Goal: Task Accomplishment & Management: Manage account settings

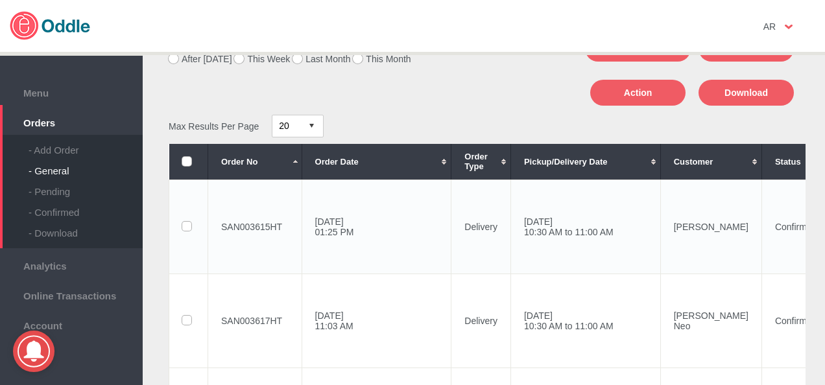
scroll to position [65, 0]
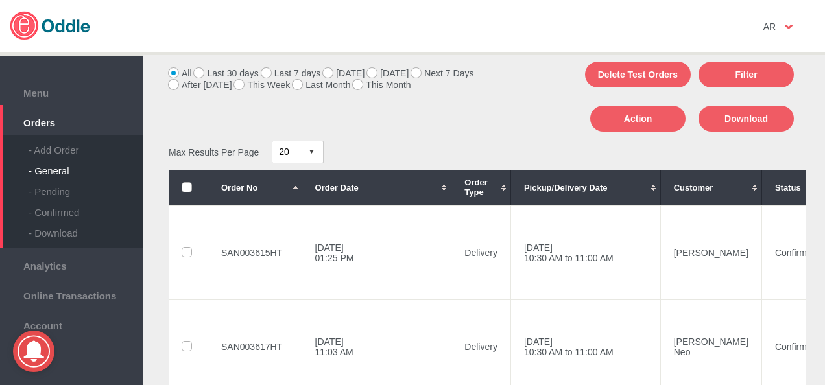
click at [429, 73] on label "Next 7 Days" at bounding box center [442, 73] width 62 height 10
click at [0, 0] on input "Next 7 Days" at bounding box center [0, 0] width 0 height 0
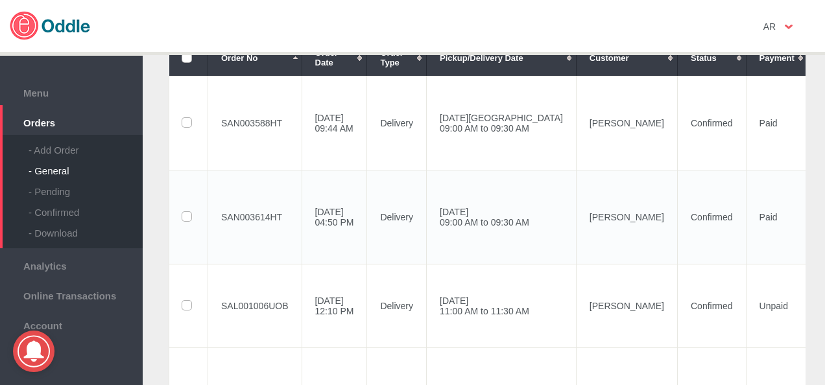
scroll to position [259, 0]
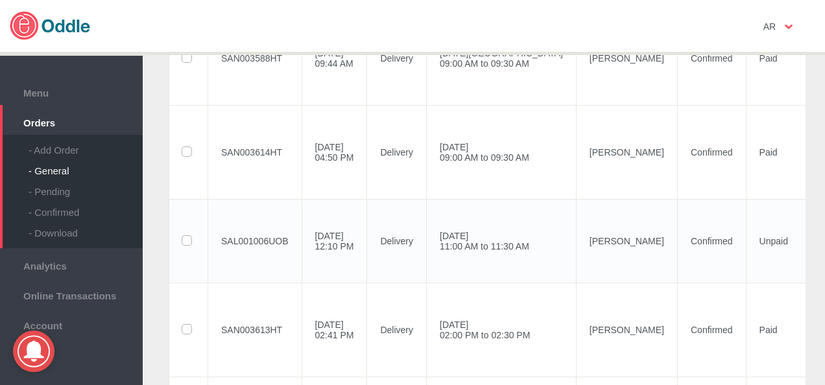
click at [625, 245] on td "[PERSON_NAME]" at bounding box center [626, 241] width 101 height 84
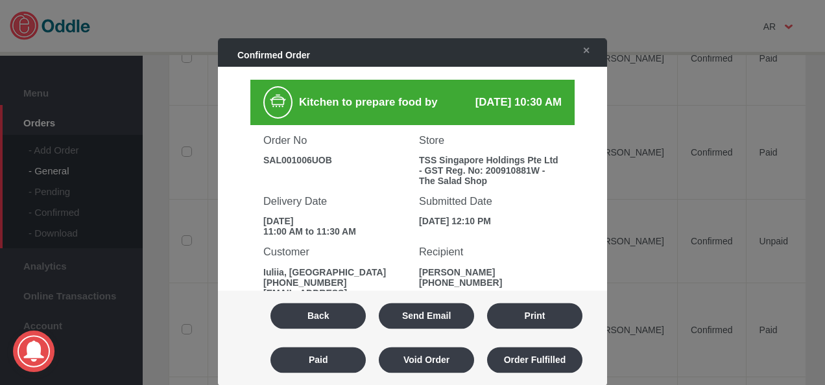
scroll to position [195, 0]
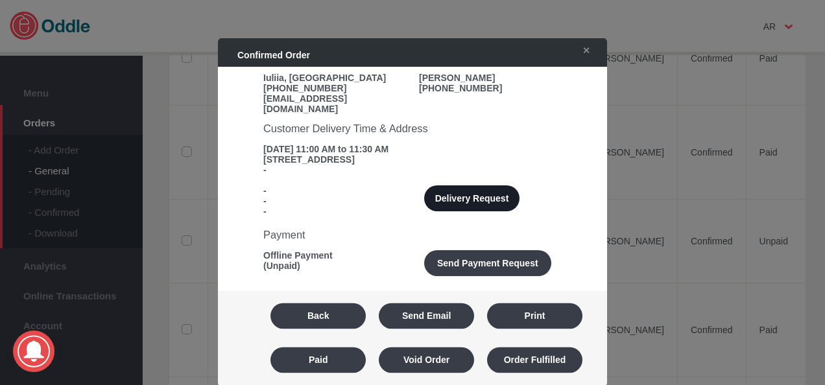
click at [450, 195] on button "Delivery Request" at bounding box center [471, 199] width 95 height 26
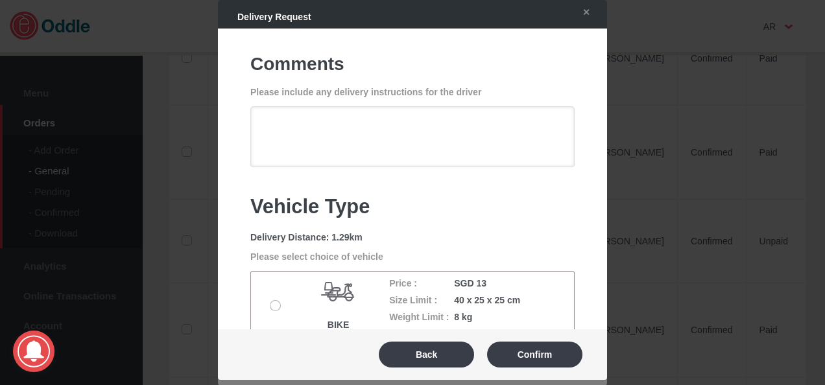
drag, startPoint x: 342, startPoint y: 309, endPoint x: 295, endPoint y: 309, distance: 47.4
click at [341, 309] on img at bounding box center [338, 291] width 39 height 39
click at [279, 309] on label at bounding box center [277, 306] width 13 height 10
click at [0, 0] on input "radio" at bounding box center [0, 0] width 0 height 0
click at [273, 306] on label at bounding box center [277, 306] width 13 height 10
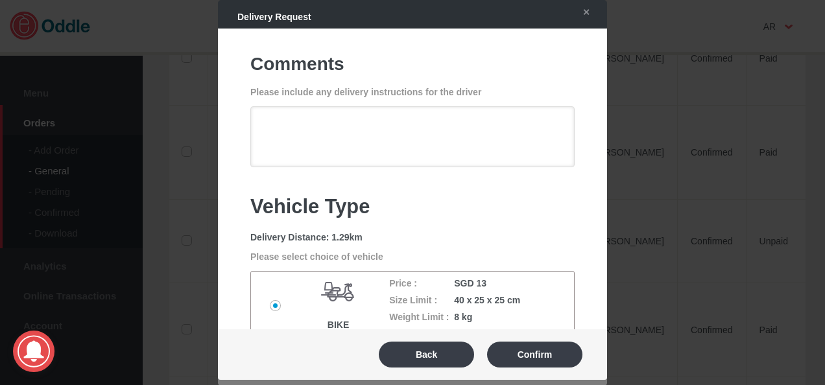
click at [0, 0] on input "radio" at bounding box center [0, 0] width 0 height 0
drag, startPoint x: 522, startPoint y: 353, endPoint x: 535, endPoint y: 354, distance: 13.0
click at [522, 353] on button "Confirm" at bounding box center [534, 355] width 95 height 26
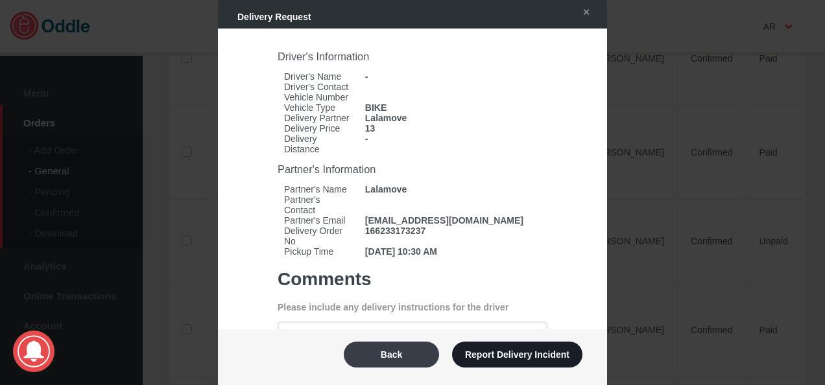
type textarea "Can do a quick parking at [GEOGRAPHIC_DATA]. We are just beside this street, fa…"
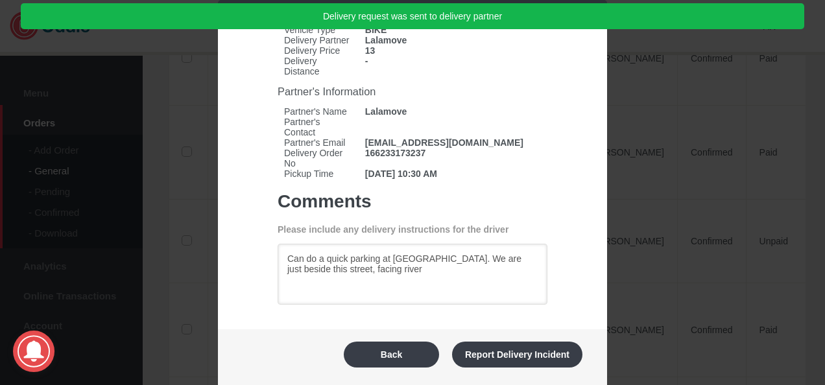
scroll to position [109, 0]
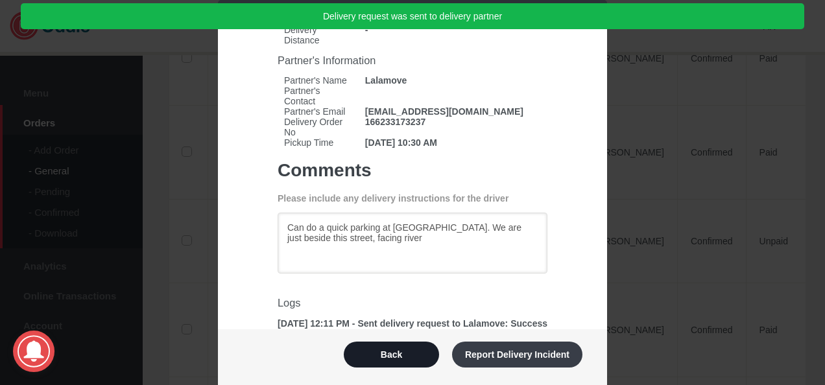
click at [411, 354] on button "Back" at bounding box center [391, 355] width 95 height 26
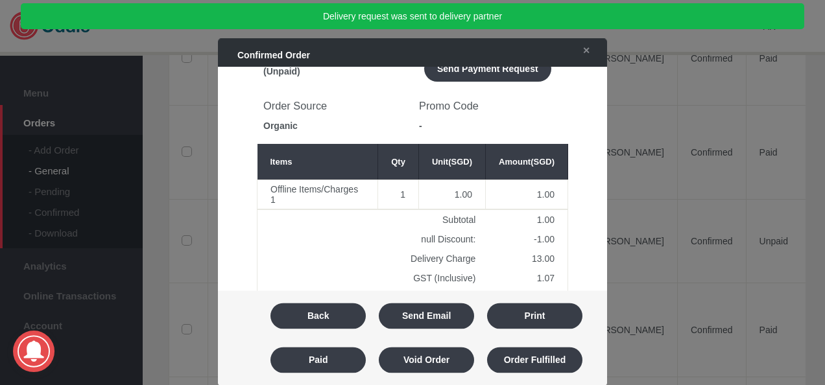
scroll to position [572, 0]
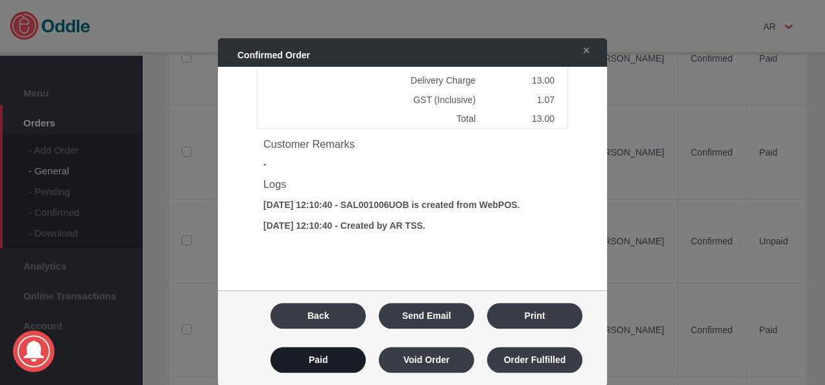
click at [348, 362] on button "Paid" at bounding box center [318, 361] width 95 height 26
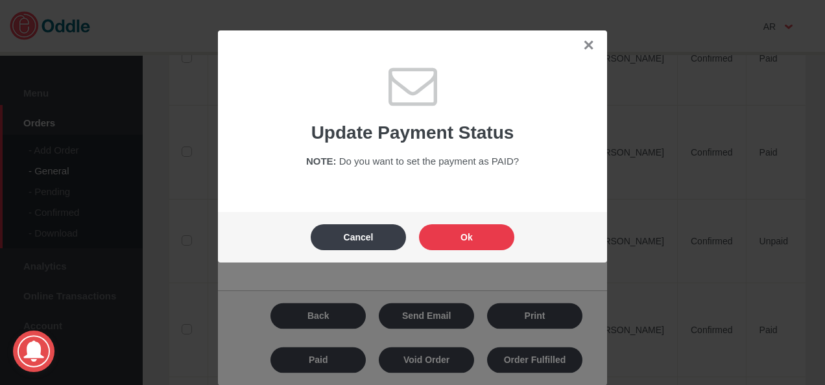
click at [466, 234] on button "Ok" at bounding box center [466, 237] width 95 height 26
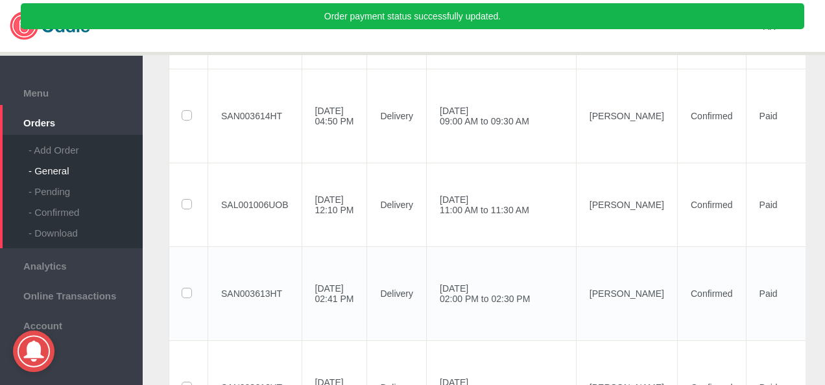
scroll to position [324, 0]
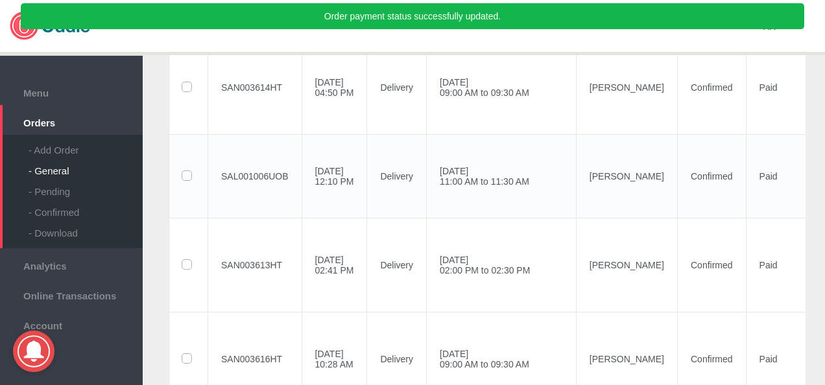
click at [551, 186] on td "[DATE] 11:00 AM to 11:30 AM" at bounding box center [502, 176] width 150 height 84
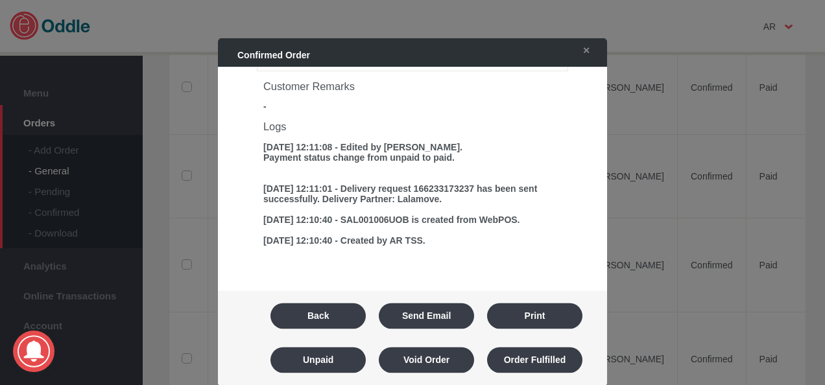
scroll to position [631, 0]
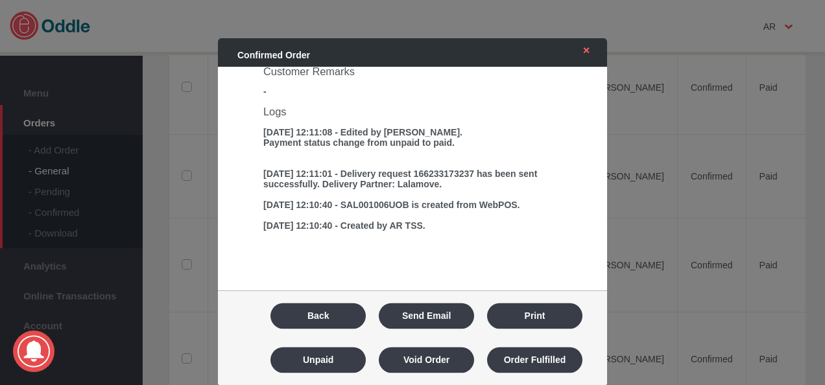
click at [593, 60] on link "✕" at bounding box center [583, 50] width 27 height 23
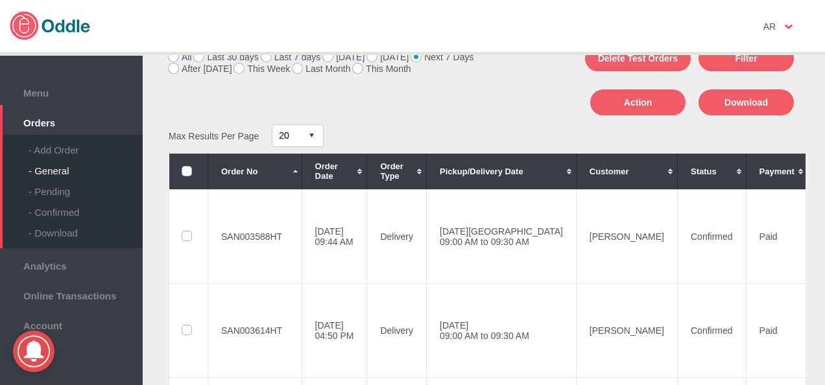
scroll to position [0, 0]
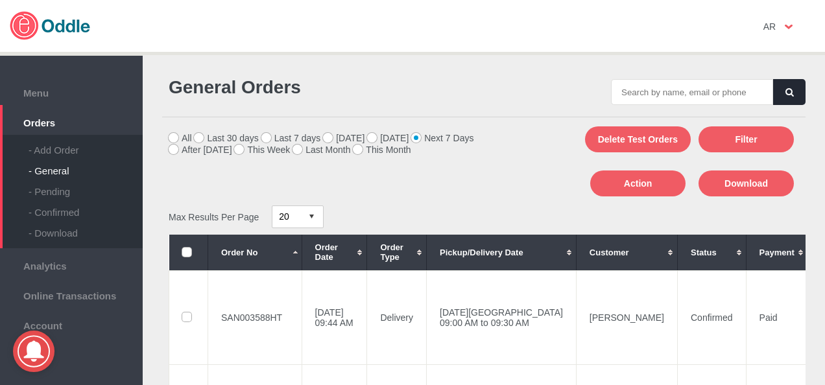
click at [341, 136] on label "[DATE]" at bounding box center [344, 138] width 42 height 10
click at [0, 0] on input "[DATE]" at bounding box center [0, 0] width 0 height 0
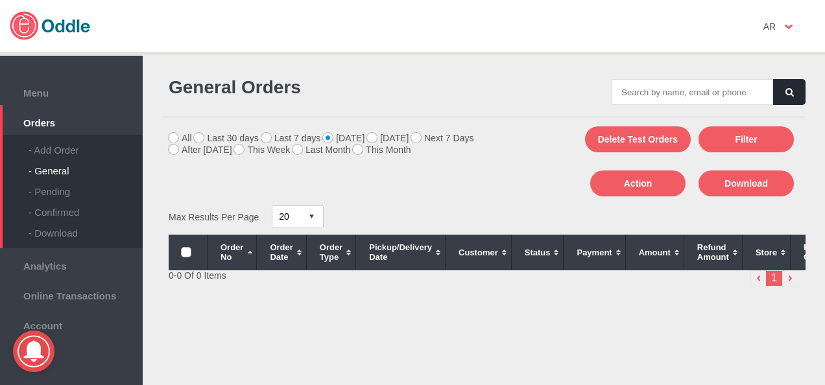
click at [392, 139] on label "[DATE]" at bounding box center [388, 138] width 42 height 10
click at [0, 0] on input "[DATE]" at bounding box center [0, 0] width 0 height 0
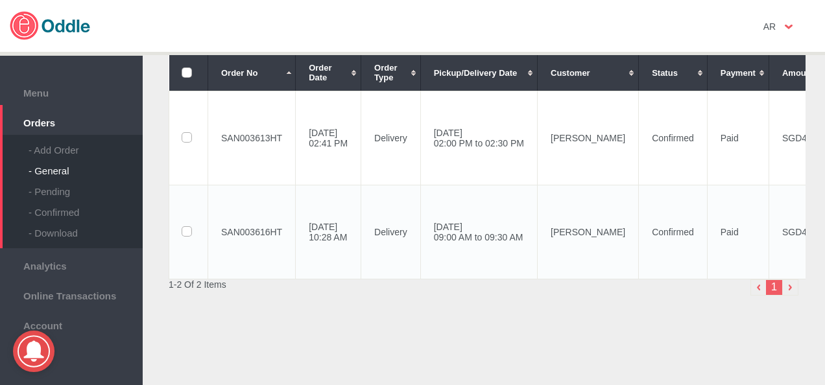
click at [356, 232] on td "[DATE] 10:28 AM" at bounding box center [329, 232] width 66 height 94
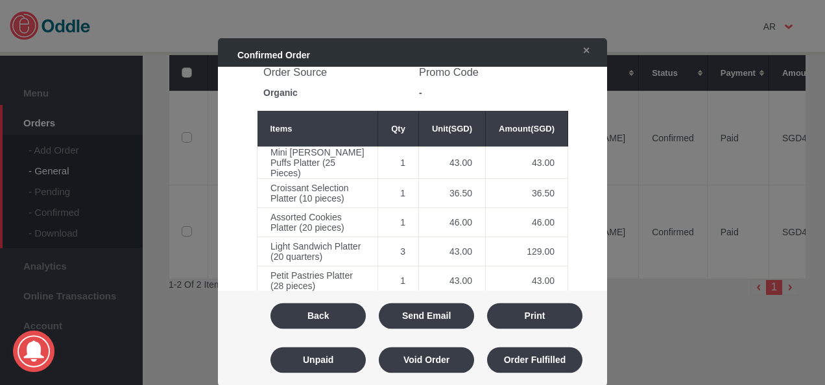
scroll to position [695, 0]
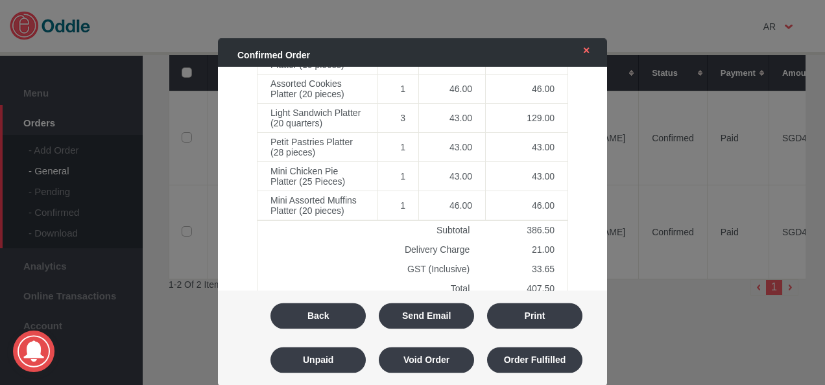
click at [586, 55] on link "✕" at bounding box center [583, 50] width 27 height 23
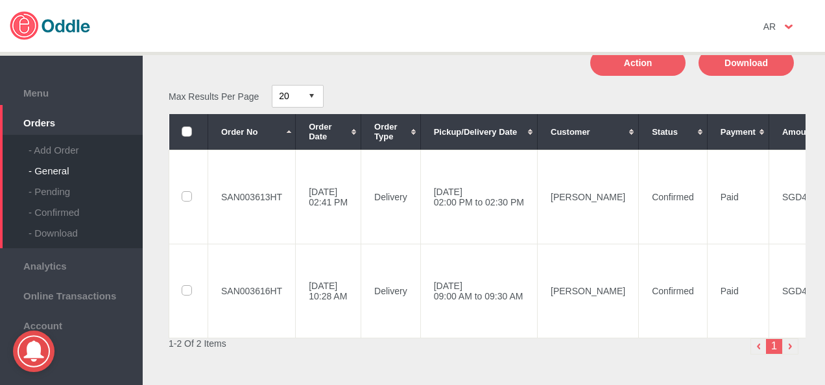
scroll to position [0, 0]
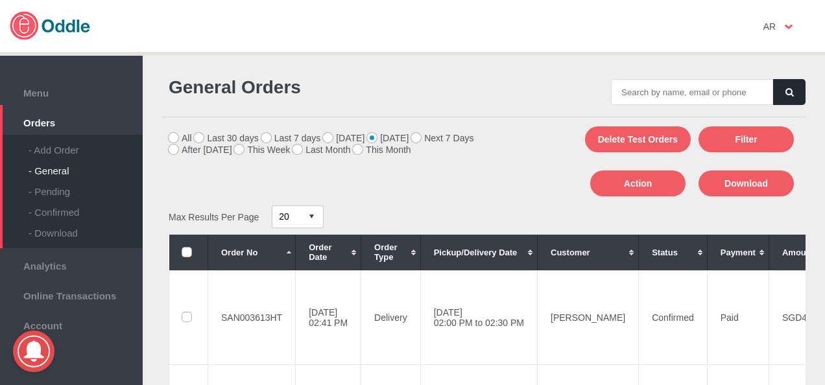
click at [431, 139] on label "Next 7 Days" at bounding box center [442, 138] width 62 height 10
click at [0, 0] on input "Next 7 Days" at bounding box center [0, 0] width 0 height 0
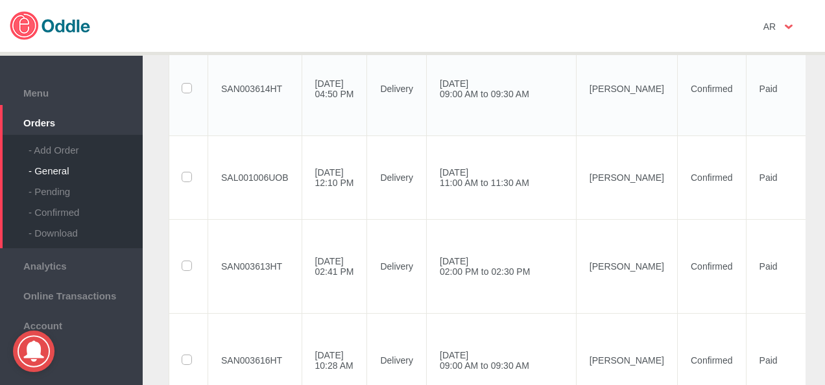
scroll to position [193, 0]
